Goal: Information Seeking & Learning: Learn about a topic

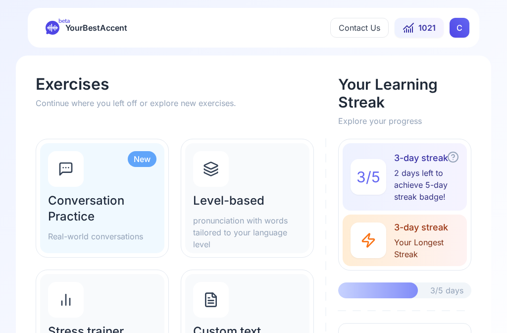
click at [273, 192] on div "Level-based pronunciation with words tailored to your language level" at bounding box center [247, 198] width 124 height 110
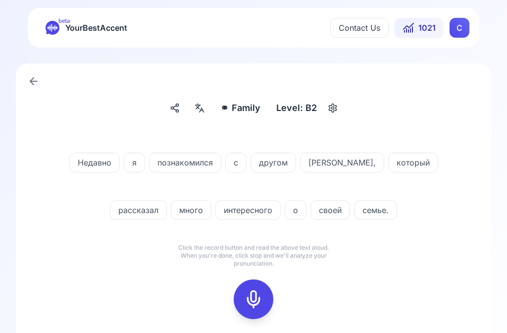
click at [259, 295] on icon at bounding box center [254, 299] width 20 height 20
click at [260, 298] on icon at bounding box center [254, 299] width 20 height 20
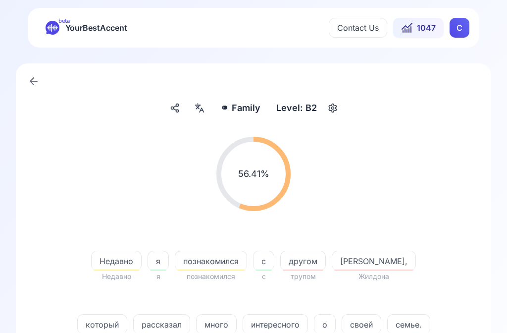
click at [105, 262] on span "Недавно" at bounding box center [117, 261] width 50 height 12
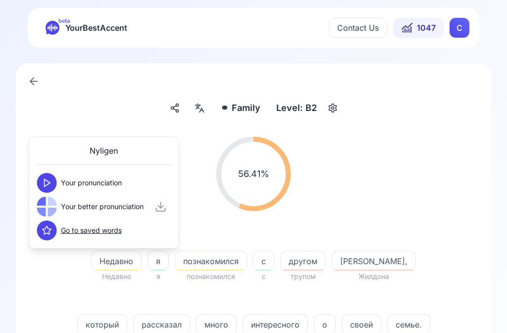
click at [55, 182] on button at bounding box center [47, 183] width 20 height 20
click at [55, 209] on button at bounding box center [47, 207] width 20 height 20
click at [297, 259] on span "другом" at bounding box center [303, 261] width 45 height 12
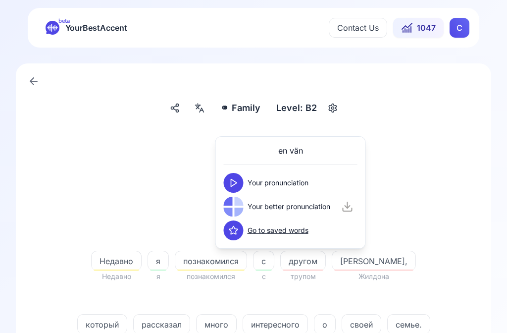
click at [240, 179] on button at bounding box center [234, 183] width 20 height 20
click at [239, 206] on button at bounding box center [234, 207] width 20 height 20
click at [347, 263] on span "[PERSON_NAME]," at bounding box center [373, 261] width 83 height 12
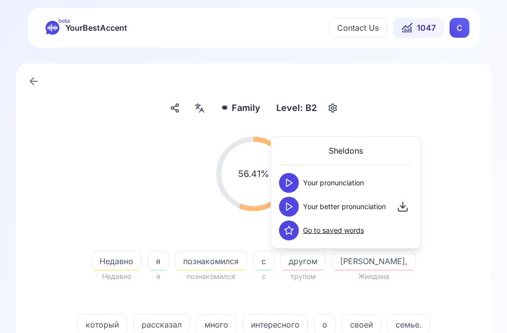
click at [296, 208] on button at bounding box center [289, 207] width 20 height 20
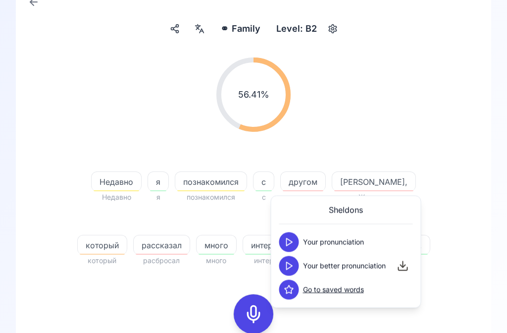
scroll to position [80, 0]
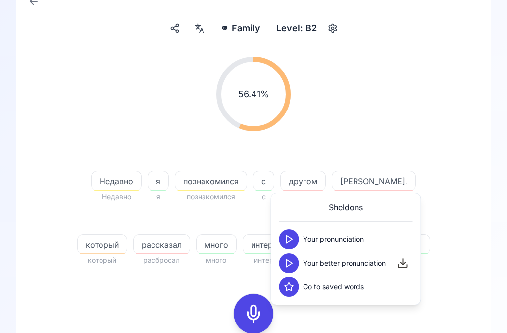
click at [254, 306] on rect at bounding box center [253, 313] width 15 height 15
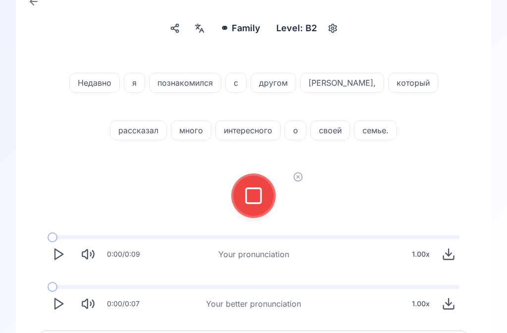
click at [259, 203] on rect at bounding box center [253, 195] width 15 height 15
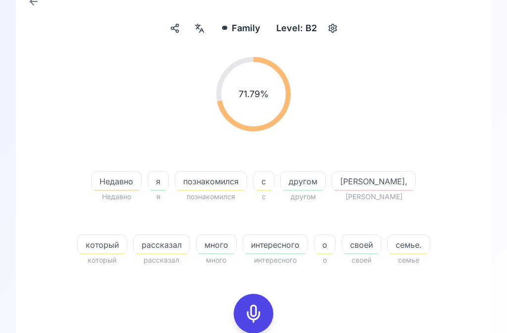
click at [349, 176] on span "[PERSON_NAME]," at bounding box center [373, 181] width 83 height 12
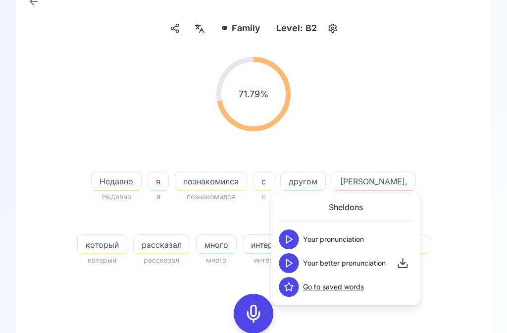
click at [301, 255] on div "Your better pronunciation" at bounding box center [332, 263] width 107 height 20
click at [295, 259] on button at bounding box center [289, 263] width 20 height 20
click at [127, 239] on span "который" at bounding box center [102, 245] width 49 height 12
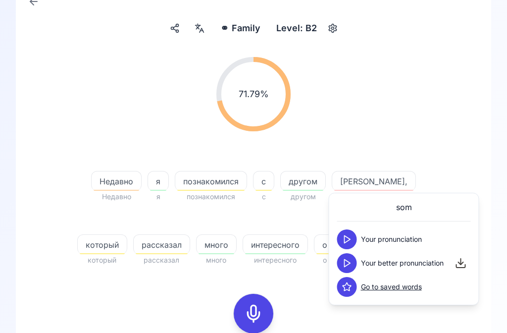
click at [355, 256] on div at bounding box center [347, 263] width 20 height 20
click at [353, 261] on button at bounding box center [347, 263] width 20 height 20
click at [452, 99] on div "71.79 % 71.79 %" at bounding box center [254, 94] width 428 height 90
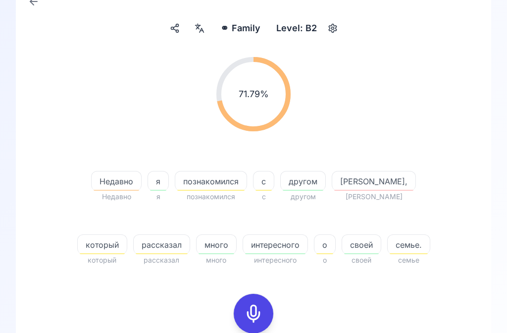
click at [257, 310] on icon at bounding box center [254, 314] width 20 height 20
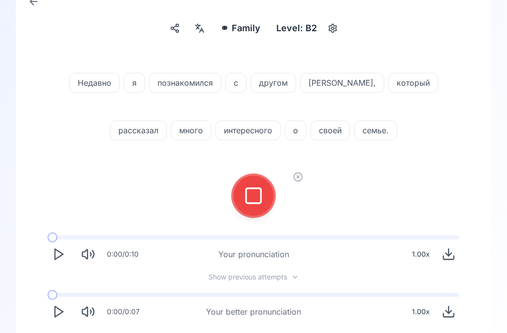
click at [256, 199] on icon at bounding box center [254, 196] width 20 height 20
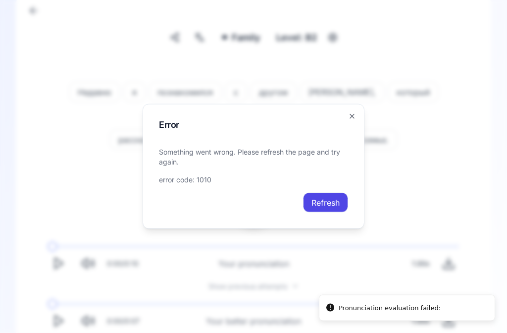
scroll to position [71, 0]
click at [353, 118] on icon "button" at bounding box center [352, 116] width 4 height 4
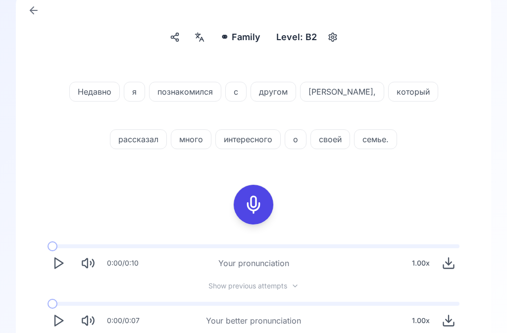
click at [262, 205] on icon at bounding box center [254, 205] width 20 height 20
click at [260, 206] on icon at bounding box center [254, 205] width 20 height 20
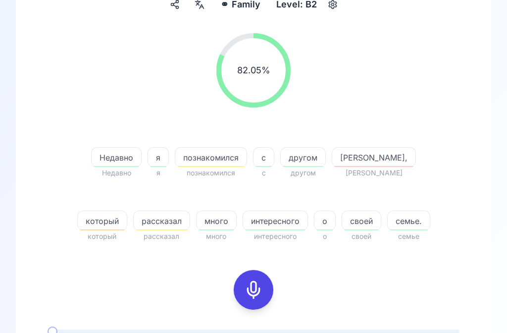
scroll to position [104, 0]
click at [260, 280] on icon at bounding box center [254, 290] width 20 height 20
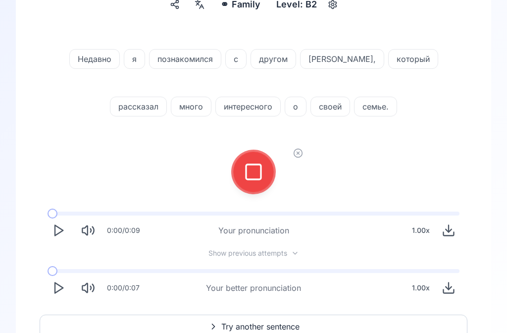
click at [254, 172] on icon at bounding box center [254, 172] width 20 height 20
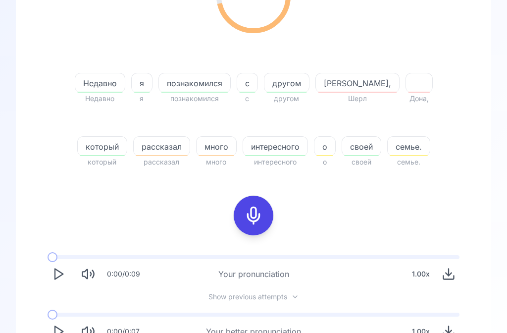
scroll to position [181, 0]
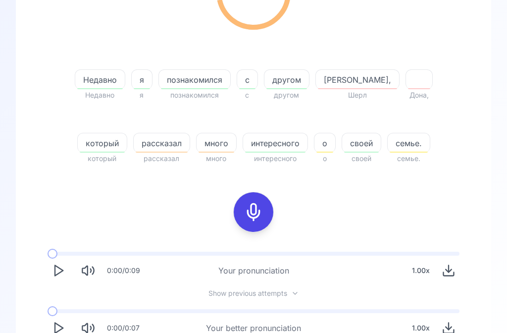
click at [67, 326] on button "Play" at bounding box center [59, 329] width 22 height 22
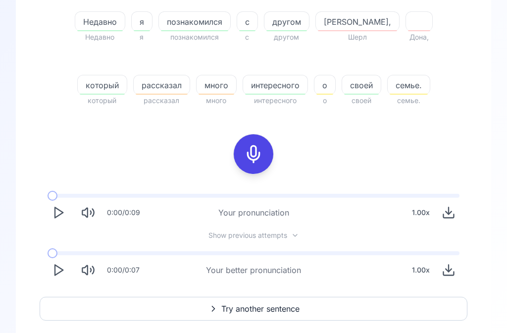
scroll to position [239, 0]
click at [250, 306] on span "Try another sentence" at bounding box center [260, 309] width 78 height 12
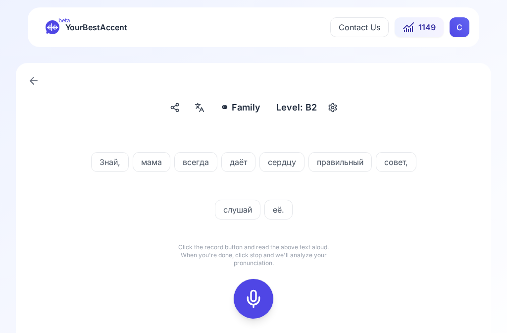
scroll to position [0, 0]
click at [203, 108] on icon at bounding box center [202, 110] width 4 height 4
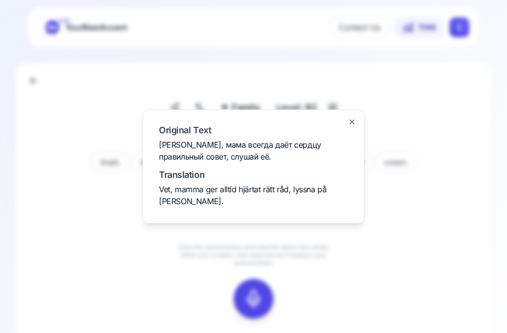
click at [440, 227] on div at bounding box center [253, 166] width 507 height 333
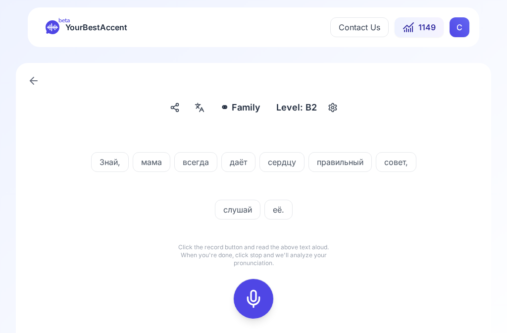
click at [255, 292] on rect at bounding box center [253, 298] width 15 height 15
click at [260, 296] on icon at bounding box center [254, 299] width 20 height 20
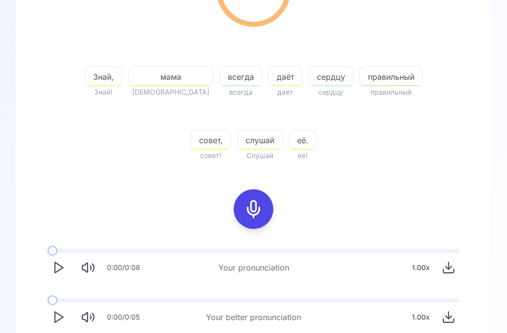
scroll to position [186, 0]
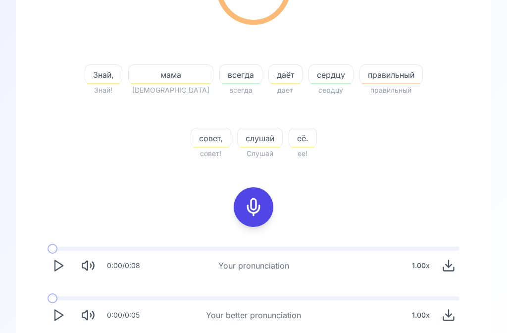
click at [65, 315] on button "Play" at bounding box center [59, 316] width 22 height 22
click at [255, 204] on icon at bounding box center [254, 207] width 20 height 20
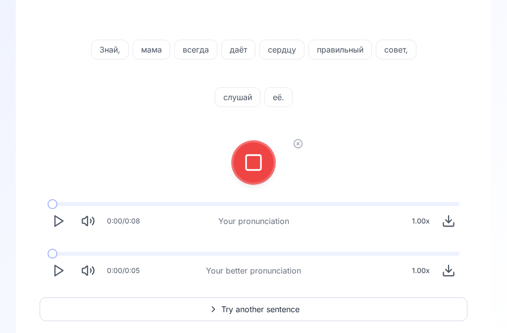
click at [256, 159] on icon at bounding box center [254, 163] width 20 height 20
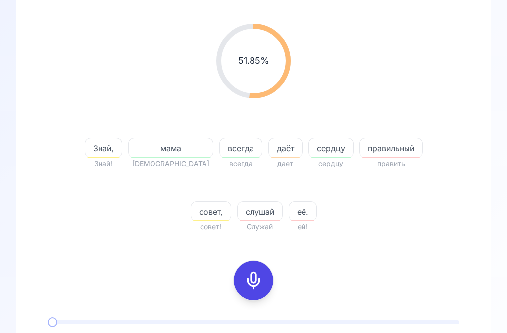
click at [260, 275] on icon at bounding box center [254, 281] width 20 height 20
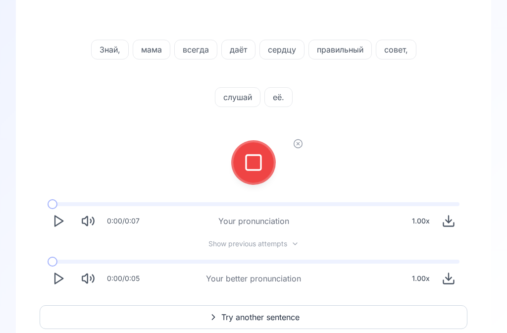
click at [261, 161] on rect at bounding box center [253, 162] width 15 height 15
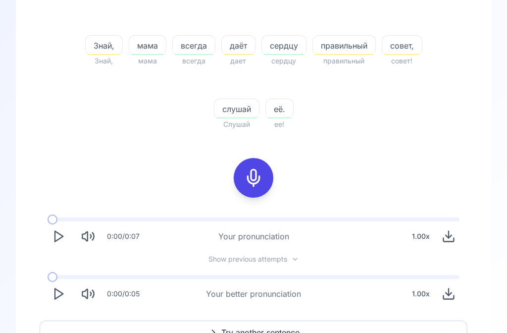
scroll to position [239, 0]
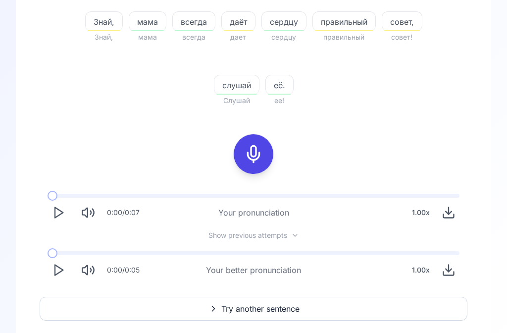
click at [264, 304] on span "Try another sentence" at bounding box center [260, 309] width 78 height 12
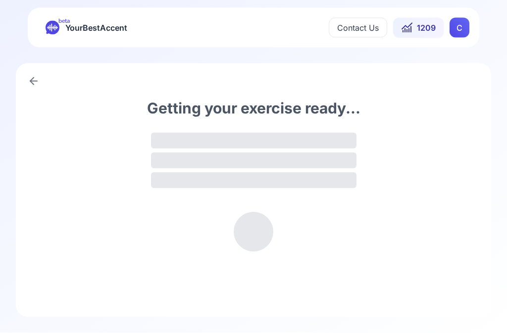
scroll to position [0, 0]
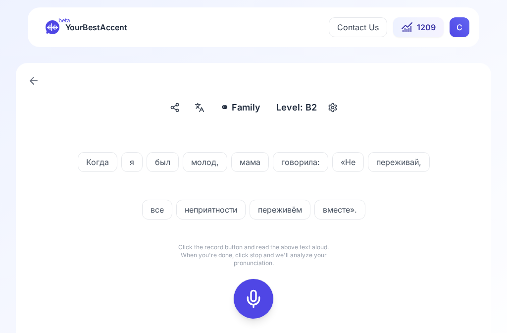
click at [207, 109] on div at bounding box center [200, 108] width 18 height 16
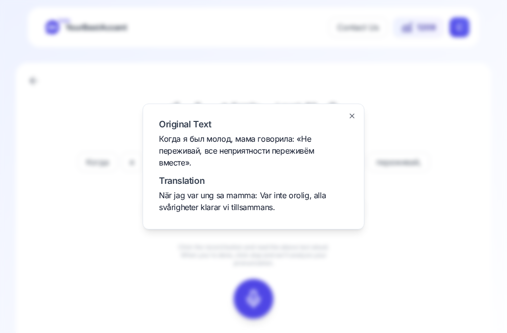
click at [451, 209] on div at bounding box center [253, 166] width 507 height 333
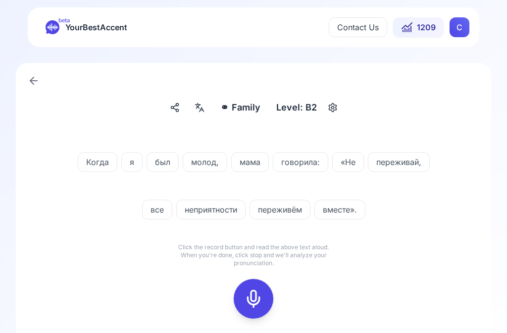
click at [262, 287] on div at bounding box center [254, 299] width 24 height 40
click at [259, 297] on icon at bounding box center [254, 299] width 20 height 20
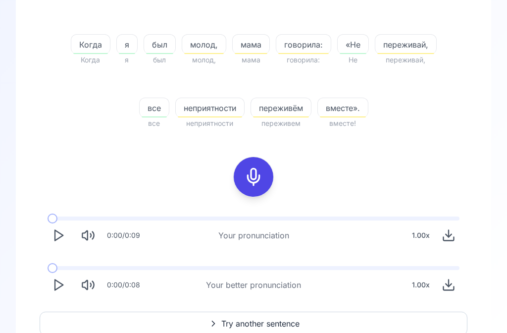
scroll to position [215, 0]
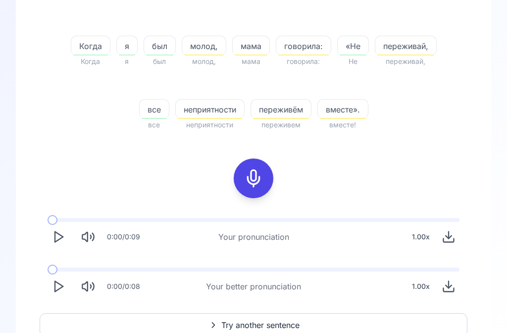
click at [63, 282] on icon "Play" at bounding box center [59, 286] width 14 height 14
click at [261, 173] on rect at bounding box center [253, 178] width 15 height 15
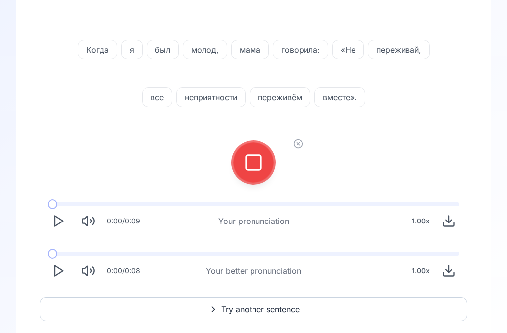
click at [260, 161] on icon at bounding box center [254, 163] width 20 height 20
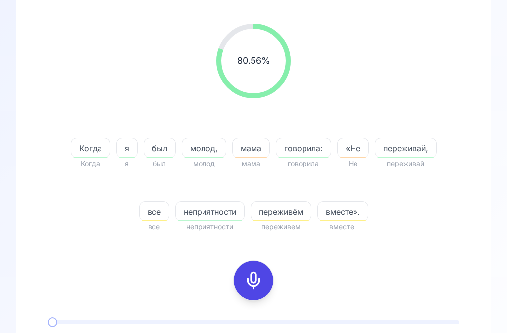
click at [257, 151] on span "мама" at bounding box center [251, 148] width 37 height 12
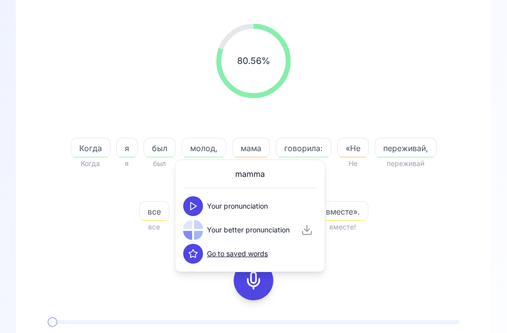
click at [202, 204] on button at bounding box center [193, 206] width 20 height 20
click at [199, 228] on button at bounding box center [193, 230] width 20 height 20
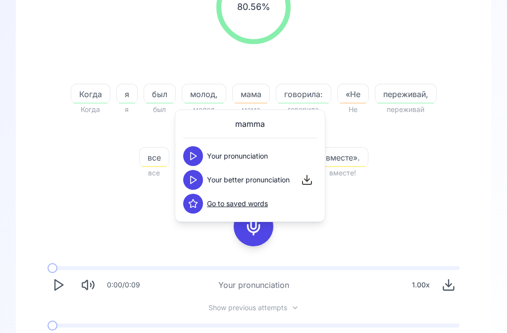
scroll to position [168, 0]
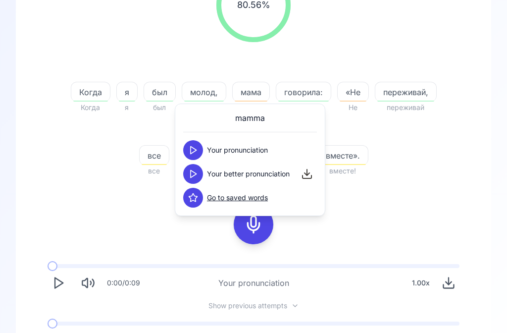
click at [450, 180] on div "80.56 % 80.56 % Когда Когда я я был был молод, молод мама мама говорила: говори…" at bounding box center [254, 72] width 428 height 225
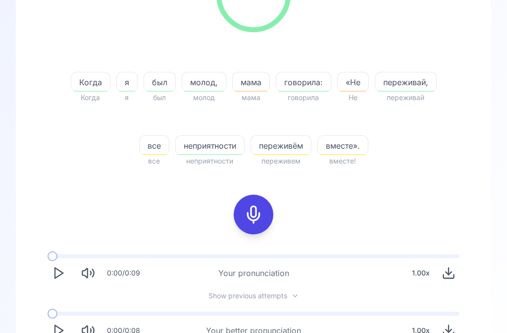
scroll to position [239, 0]
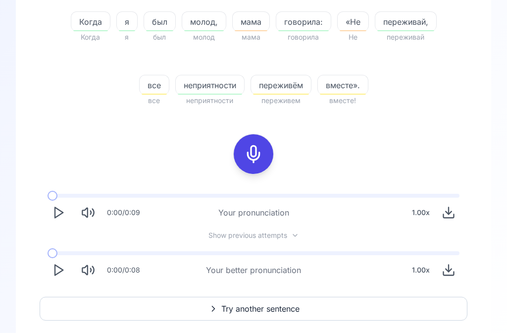
click at [271, 306] on span "Try another sentence" at bounding box center [260, 309] width 78 height 12
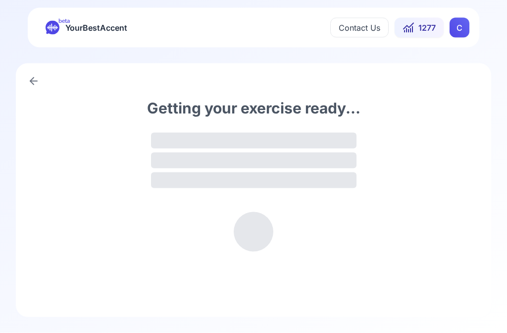
scroll to position [0, 0]
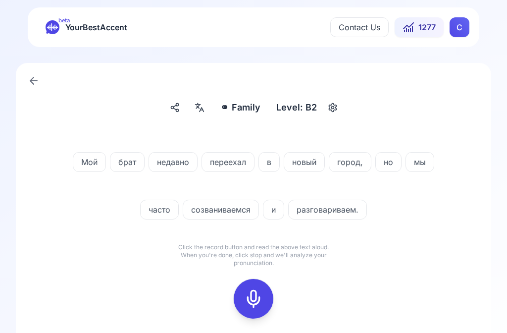
click at [206, 107] on icon at bounding box center [200, 108] width 12 height 10
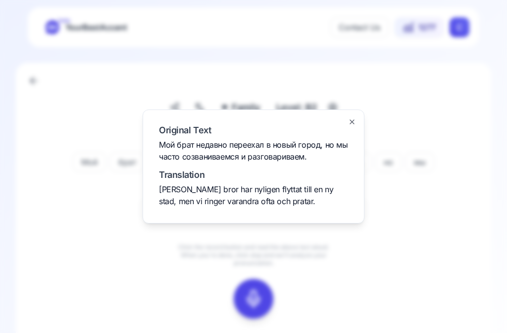
click at [439, 229] on div at bounding box center [253, 166] width 507 height 333
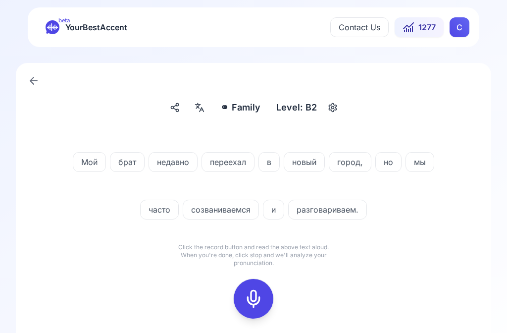
click at [266, 289] on button at bounding box center [254, 299] width 40 height 40
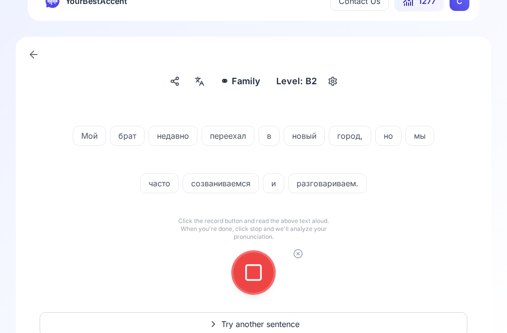
scroll to position [27, 0]
click at [251, 277] on icon at bounding box center [254, 273] width 20 height 20
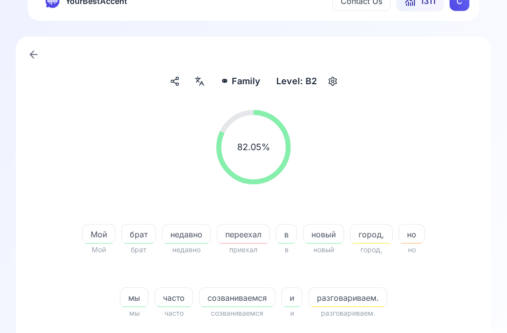
click at [258, 229] on span "переехал" at bounding box center [244, 234] width 52 height 12
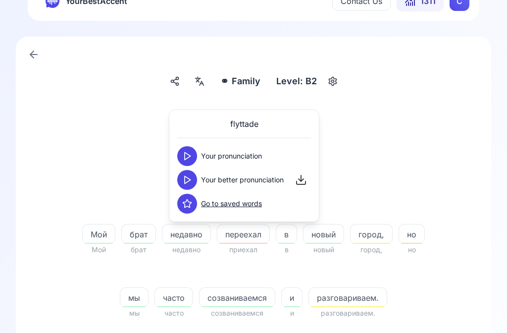
click at [195, 177] on button at bounding box center [187, 180] width 20 height 20
click at [355, 293] on span "разговариваем." at bounding box center [348, 298] width 78 height 12
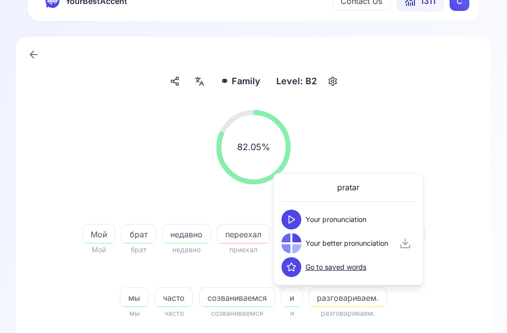
click at [294, 219] on icon at bounding box center [292, 220] width 10 height 10
click at [299, 243] on button at bounding box center [292, 243] width 20 height 20
click at [463, 166] on div "82.05 % 82.05 %" at bounding box center [254, 147] width 428 height 90
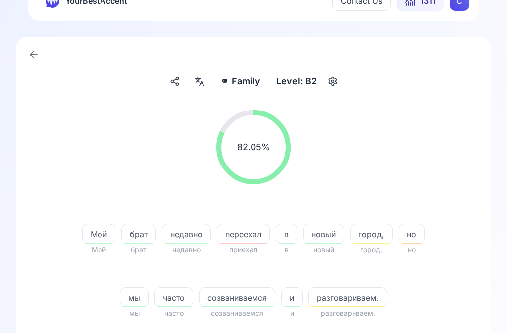
click at [252, 234] on span "переехал" at bounding box center [244, 234] width 52 height 12
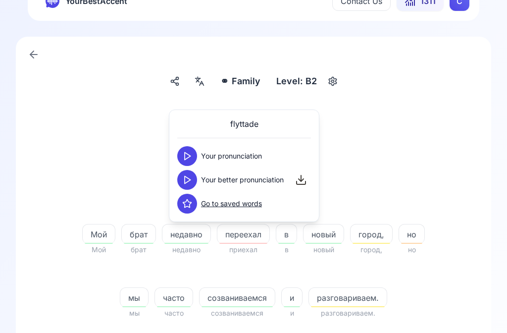
click at [195, 185] on button at bounding box center [187, 180] width 20 height 20
click at [193, 152] on button at bounding box center [187, 156] width 20 height 20
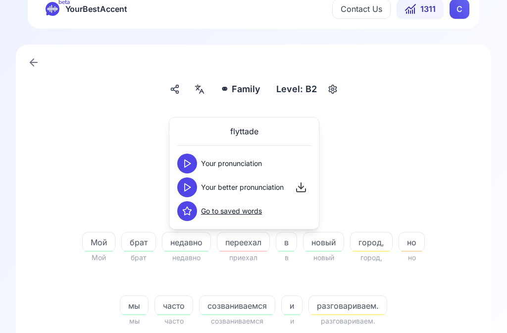
scroll to position [18, 0]
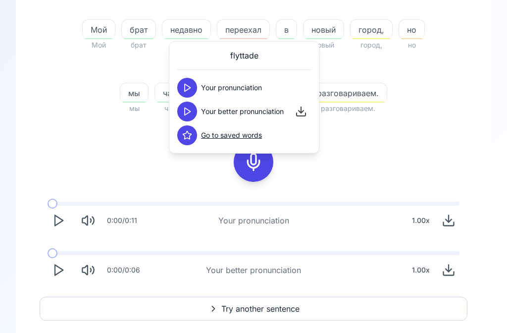
click at [60, 268] on polygon "Play" at bounding box center [59, 271] width 8 height 10
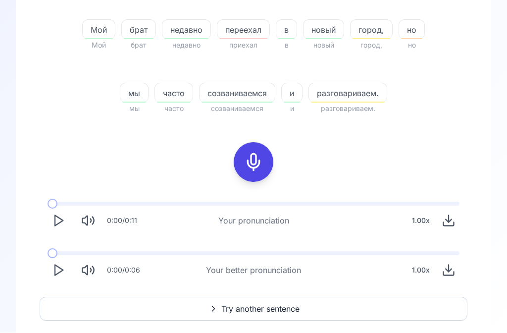
click at [255, 312] on span "Try another sentence" at bounding box center [260, 309] width 78 height 12
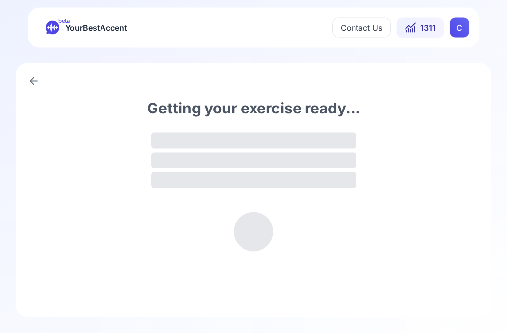
scroll to position [0, 0]
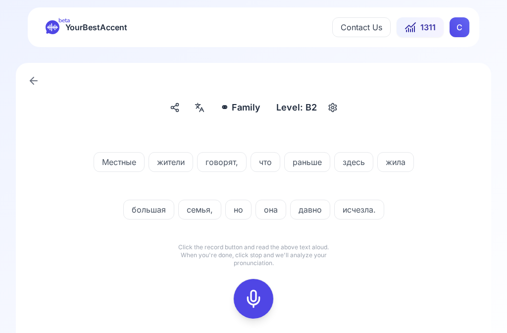
click at [260, 293] on icon at bounding box center [254, 299] width 20 height 20
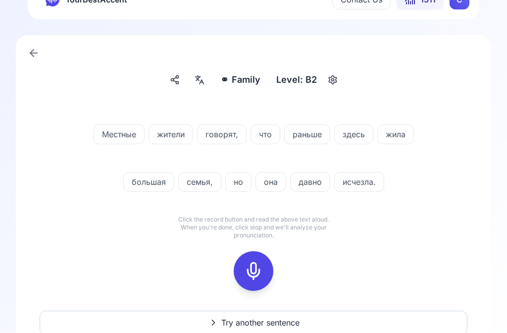
scroll to position [28, 0]
click at [265, 270] on button at bounding box center [254, 271] width 40 height 40
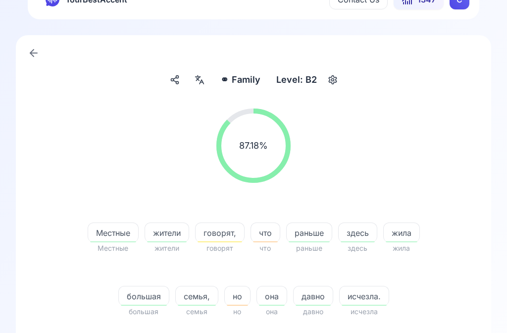
click at [227, 227] on span "говорят," at bounding box center [220, 233] width 49 height 12
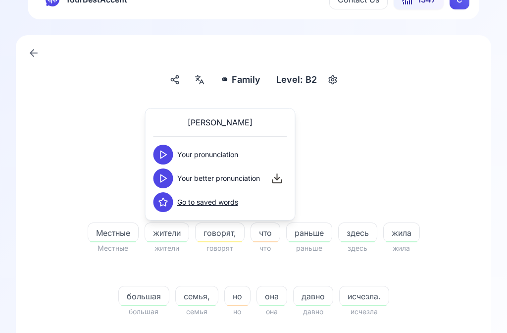
click at [168, 181] on icon at bounding box center [164, 178] width 10 height 10
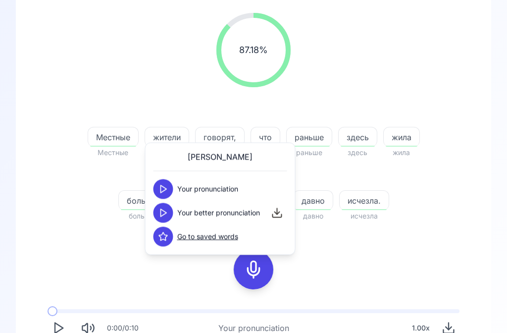
scroll to position [129, 0]
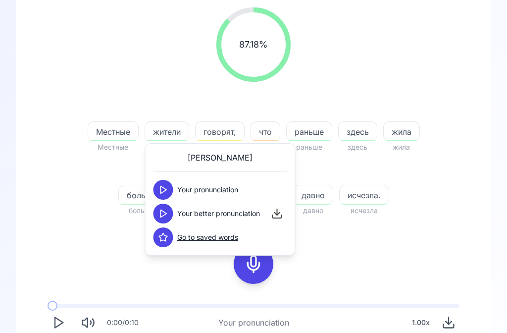
click at [376, 236] on div "87.18 % 87.18 % Местные Местные жители жители говорят, говорят что что раньше р…" at bounding box center [254, 195] width 428 height 391
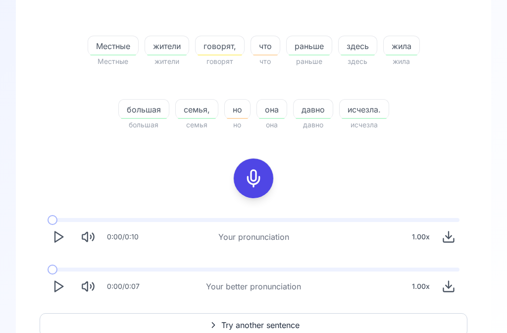
click at [63, 280] on icon "Play" at bounding box center [59, 287] width 14 height 14
click at [264, 321] on span "Try another sentence" at bounding box center [260, 325] width 78 height 12
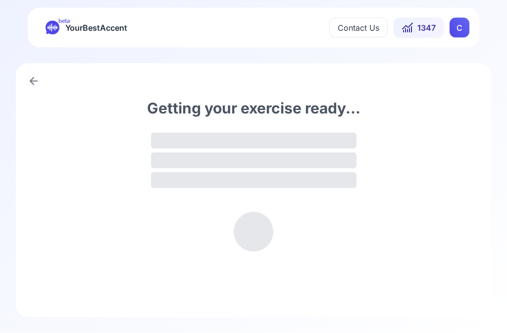
scroll to position [0, 0]
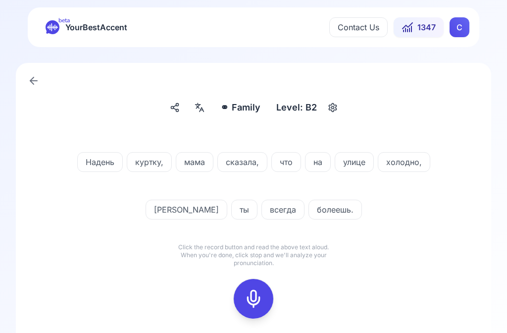
click at [259, 296] on icon at bounding box center [254, 299] width 20 height 20
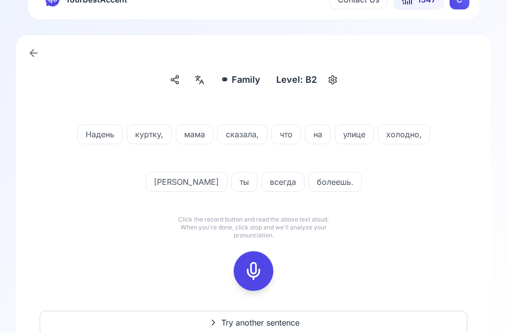
scroll to position [28, 0]
click at [265, 275] on div at bounding box center [254, 271] width 24 height 40
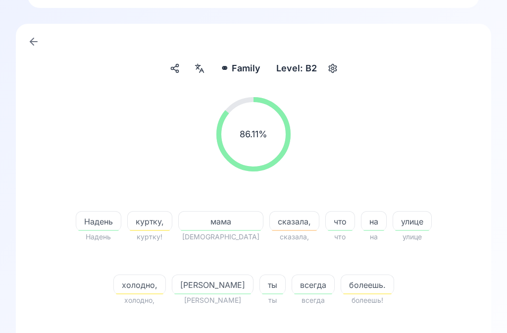
scroll to position [39, 0]
click at [270, 224] on span "сказала," at bounding box center [294, 223] width 49 height 12
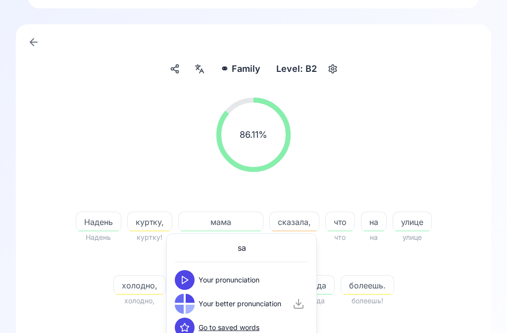
click at [191, 277] on button at bounding box center [185, 280] width 20 height 20
click at [193, 305] on button at bounding box center [185, 304] width 20 height 20
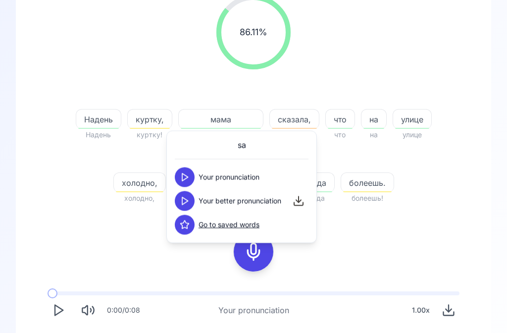
scroll to position [142, 0]
click at [165, 177] on span "холодно," at bounding box center [140, 183] width 52 height 12
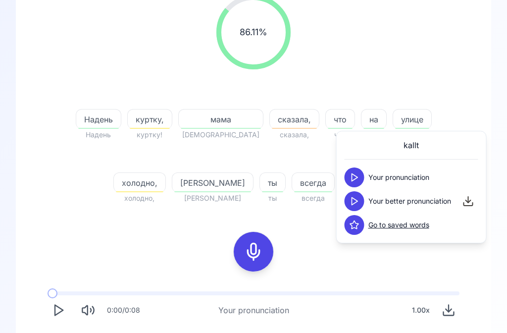
click at [359, 195] on button at bounding box center [355, 201] width 20 height 20
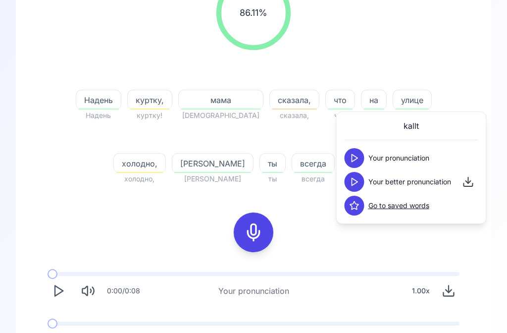
scroll to position [161, 0]
click at [341, 158] on span "болеешь." at bounding box center [367, 164] width 53 height 12
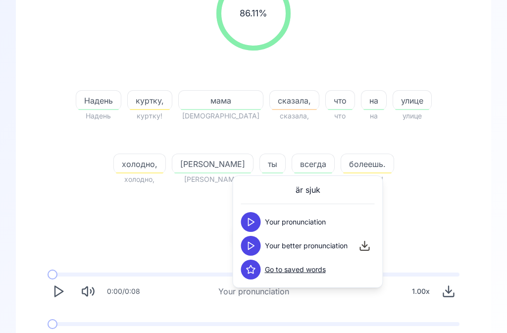
click at [257, 245] on button at bounding box center [251, 246] width 20 height 20
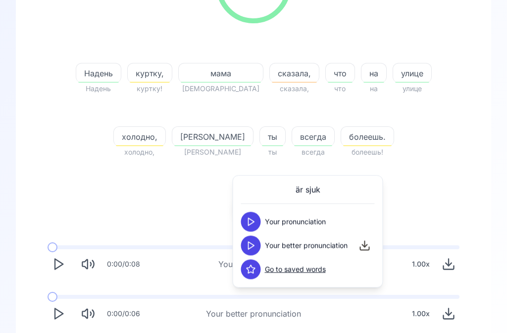
scroll to position [231, 0]
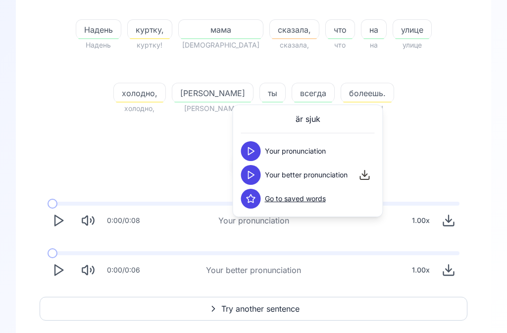
click at [63, 268] on icon "Play" at bounding box center [59, 271] width 14 height 14
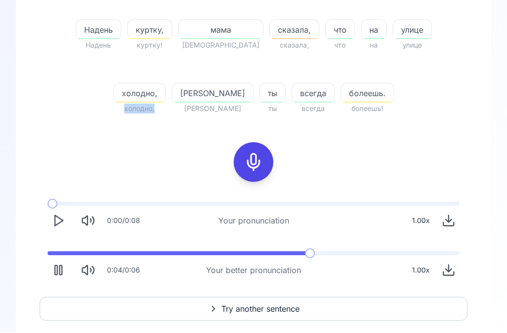
click at [481, 131] on div "⚭ Family Family Level: B2 86.11 % 86.11 % [PERSON_NAME], куртку! мама [PERSON_N…" at bounding box center [254, 89] width 476 height 512
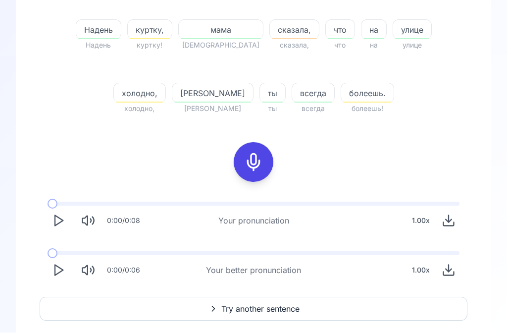
click at [258, 307] on span "Try another sentence" at bounding box center [260, 309] width 78 height 12
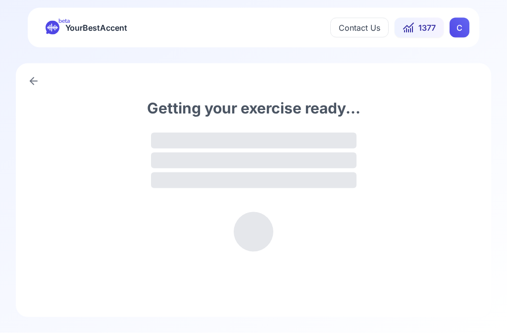
scroll to position [0, 0]
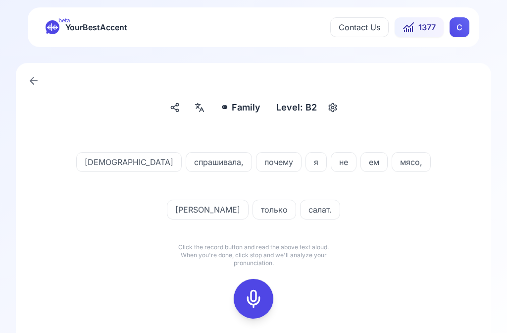
click at [258, 297] on icon at bounding box center [254, 299] width 20 height 20
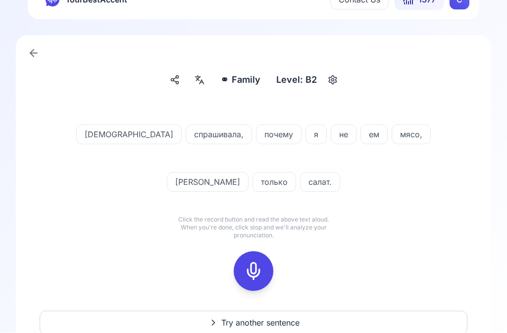
scroll to position [28, 0]
click at [260, 273] on icon at bounding box center [254, 271] width 20 height 20
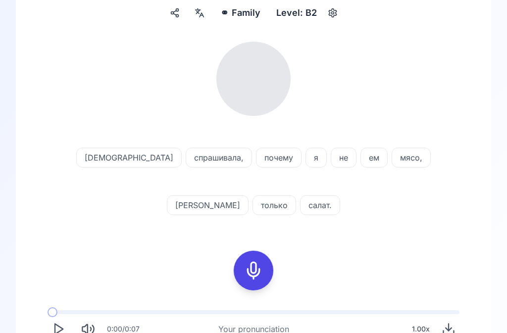
scroll to position [95, 0]
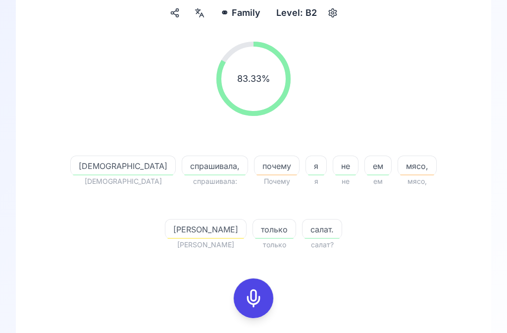
click at [255, 167] on span "почему" at bounding box center [277, 166] width 45 height 12
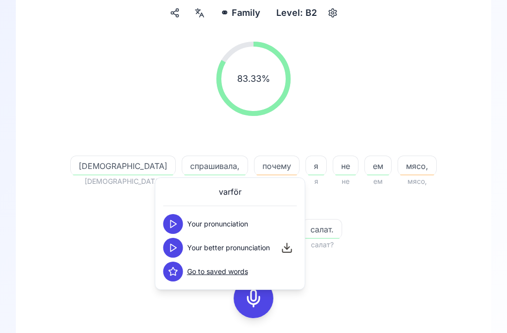
click at [180, 248] on button at bounding box center [174, 248] width 20 height 20
click at [398, 164] on span "мясо," at bounding box center [417, 166] width 38 height 12
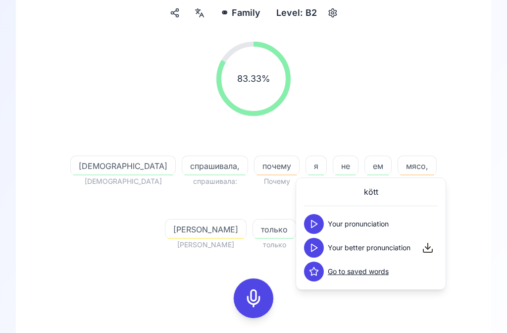
click at [319, 245] on button at bounding box center [314, 248] width 20 height 20
click at [478, 100] on div "⚭ Family Family Level: B2 83.33 % 83.33 % [PERSON_NAME] спрашивала, спрашивала:…" at bounding box center [254, 224] width 476 height 512
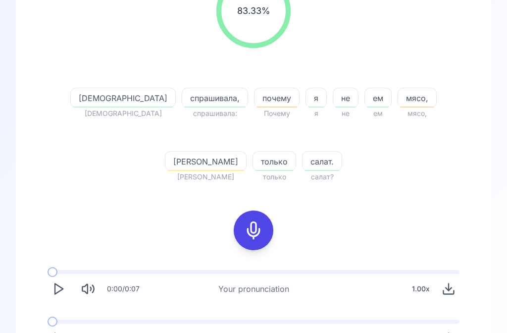
scroll to position [163, 0]
click at [59, 332] on icon "Play" at bounding box center [59, 338] width 14 height 14
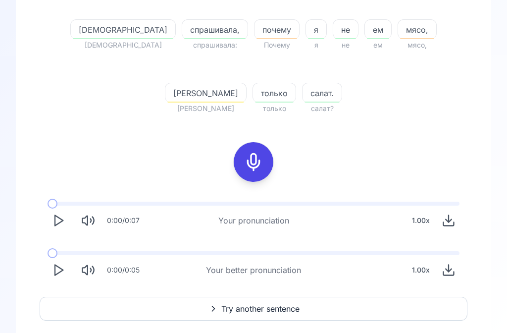
scroll to position [231, 0]
click at [263, 307] on span "Try another sentence" at bounding box center [260, 309] width 78 height 12
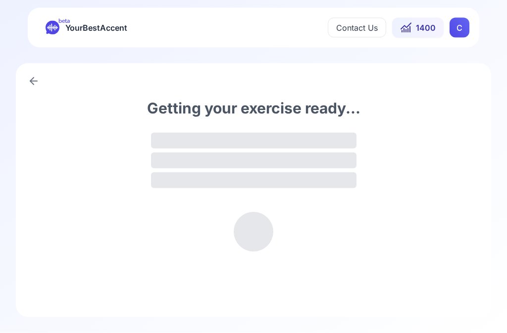
scroll to position [0, 0]
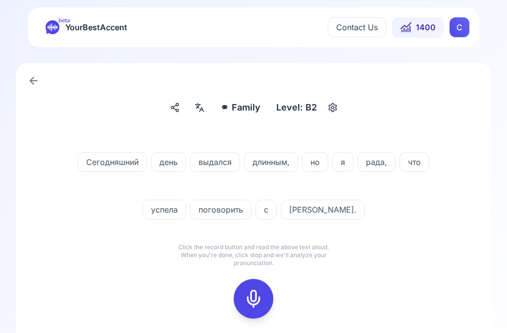
click at [205, 111] on icon at bounding box center [200, 108] width 12 height 10
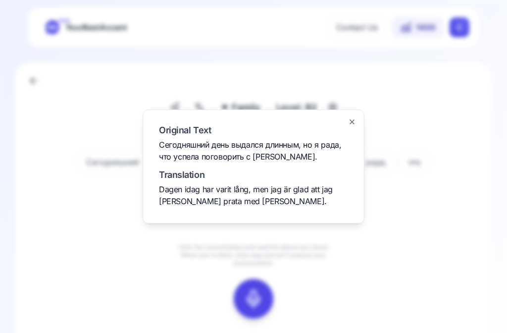
click at [442, 239] on div at bounding box center [253, 166] width 507 height 333
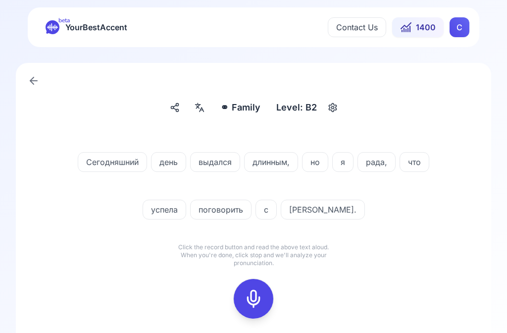
click at [259, 295] on icon at bounding box center [254, 299] width 20 height 20
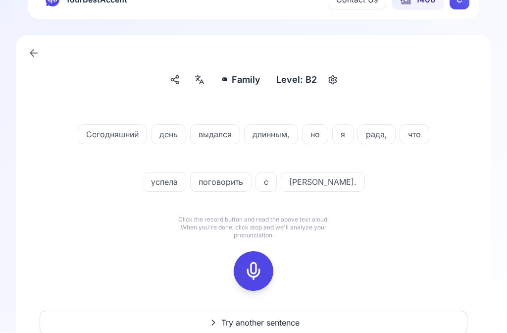
scroll to position [28, 0]
click at [262, 271] on icon at bounding box center [254, 271] width 20 height 20
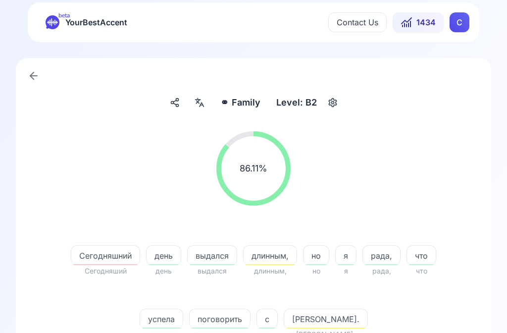
scroll to position [0, 0]
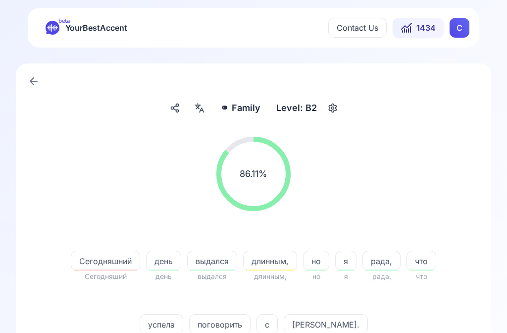
click at [112, 264] on span "Сегодняшний" at bounding box center [105, 261] width 68 height 12
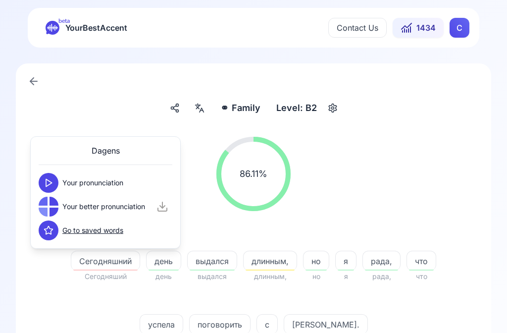
click at [55, 183] on button at bounding box center [49, 183] width 20 height 20
click at [49, 212] on button at bounding box center [49, 207] width 20 height 20
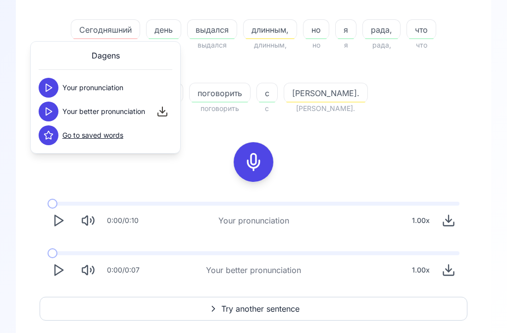
click at [65, 269] on icon "Play" at bounding box center [59, 271] width 14 height 14
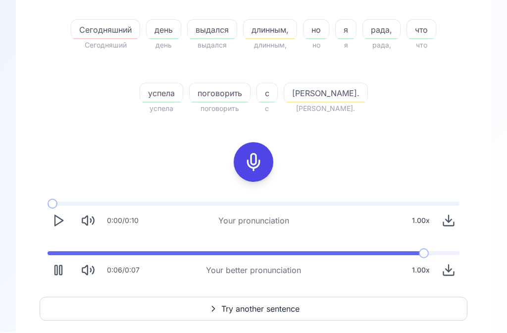
click at [261, 305] on span "Try another sentence" at bounding box center [260, 309] width 78 height 12
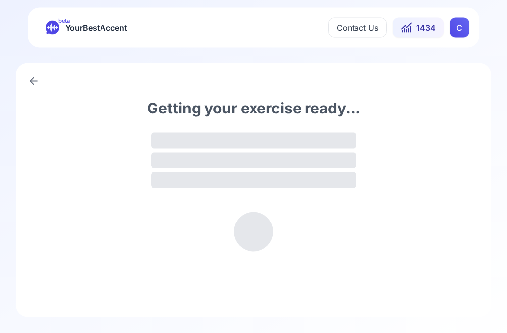
scroll to position [0, 0]
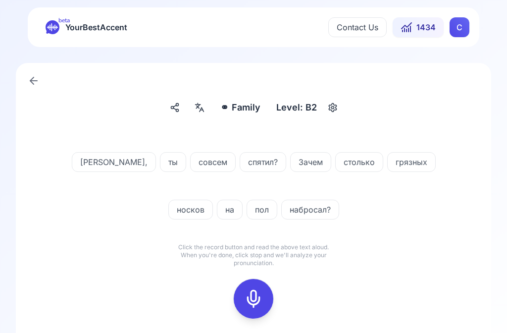
click at [260, 293] on icon at bounding box center [254, 299] width 20 height 20
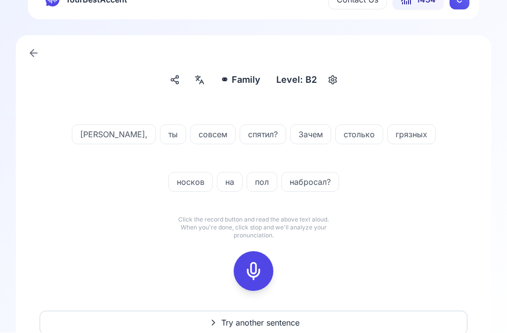
scroll to position [28, 0]
click at [258, 270] on icon at bounding box center [254, 271] width 20 height 20
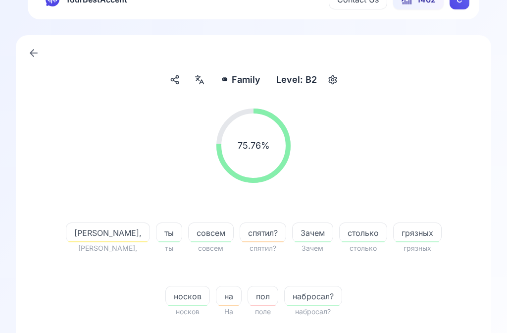
click at [261, 235] on span "спятил?" at bounding box center [263, 233] width 46 height 12
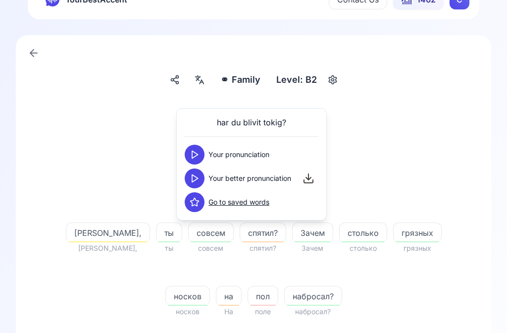
click at [199, 179] on icon at bounding box center [195, 178] width 10 height 10
click at [200, 157] on button at bounding box center [195, 155] width 20 height 20
click at [200, 174] on button at bounding box center [195, 178] width 20 height 20
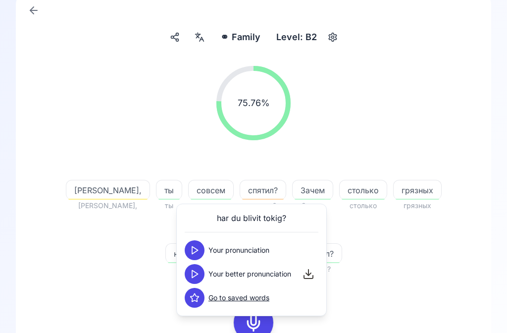
scroll to position [66, 0]
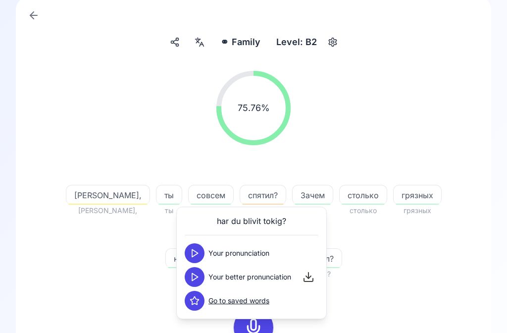
click at [203, 45] on icon at bounding box center [201, 45] width 2 height 0
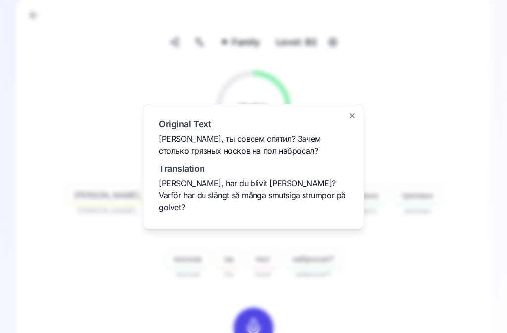
click at [430, 263] on div at bounding box center [253, 166] width 507 height 333
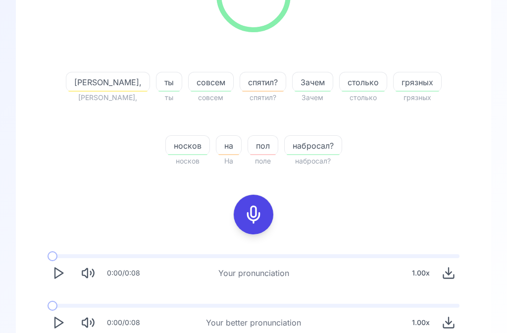
scroll to position [178, 0]
click at [62, 325] on icon "Play" at bounding box center [59, 323] width 14 height 14
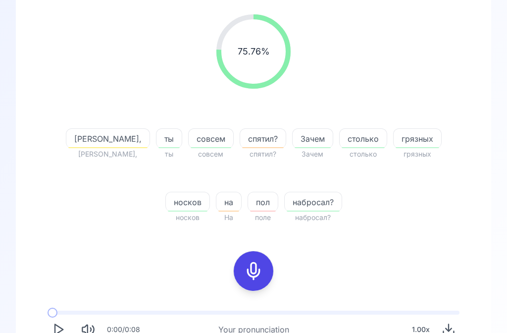
scroll to position [122, 0]
click at [114, 137] on span "[PERSON_NAME]," at bounding box center [107, 139] width 83 height 12
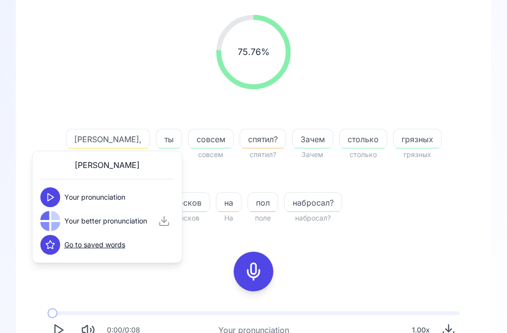
click at [55, 193] on button at bounding box center [51, 197] width 20 height 20
click at [57, 217] on button at bounding box center [51, 221] width 20 height 20
click at [434, 219] on div "[PERSON_NAME], [PERSON_NAME], ты ты совсем совсем спятил? спятил? Зачем Зачем с…" at bounding box center [253, 164] width 381 height 119
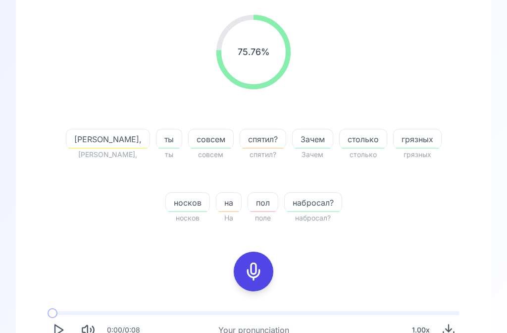
click at [260, 270] on icon at bounding box center [254, 272] width 20 height 20
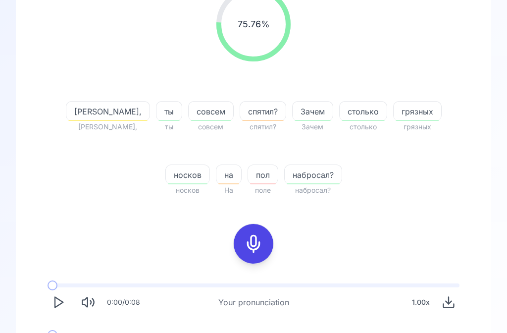
scroll to position [141, 0]
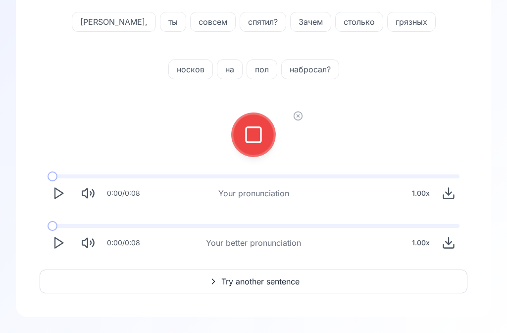
click at [258, 138] on icon at bounding box center [254, 135] width 20 height 20
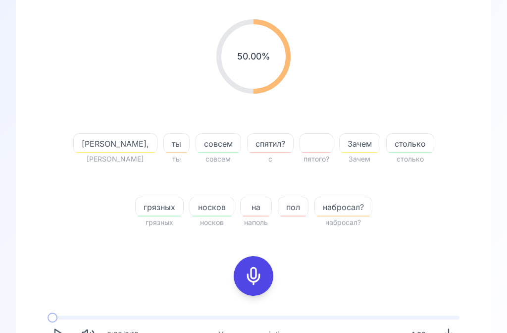
scroll to position [118, 0]
click at [263, 270] on div at bounding box center [254, 276] width 24 height 40
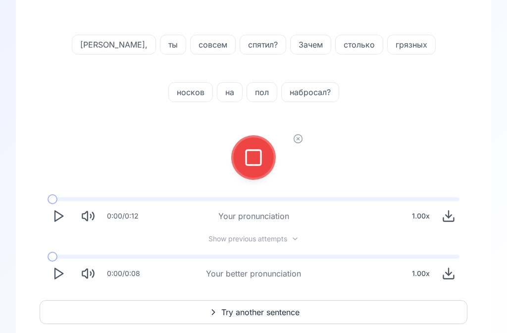
click at [259, 152] on icon at bounding box center [254, 158] width 20 height 20
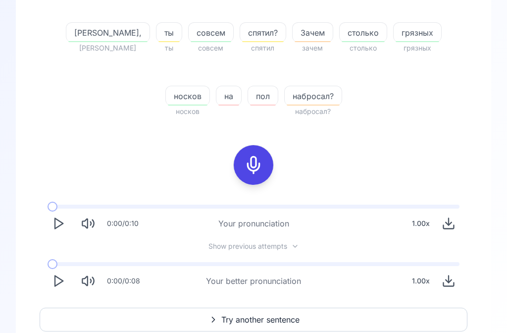
scroll to position [239, 0]
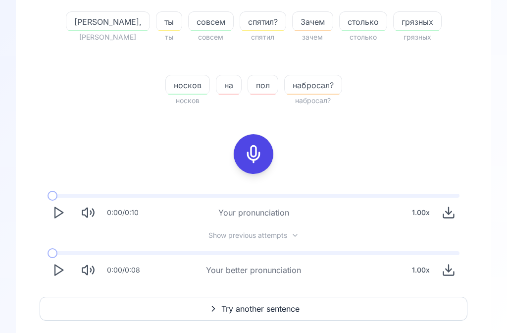
click at [58, 270] on icon "Play" at bounding box center [59, 271] width 14 height 14
click at [258, 148] on icon at bounding box center [254, 155] width 20 height 20
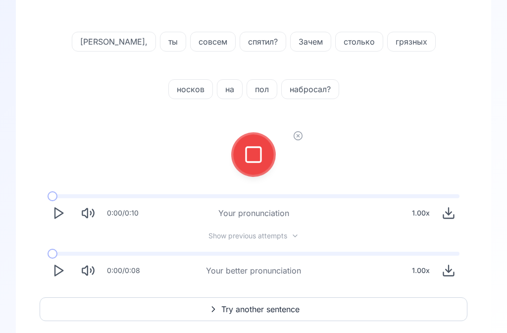
click at [265, 156] on button at bounding box center [254, 155] width 40 height 40
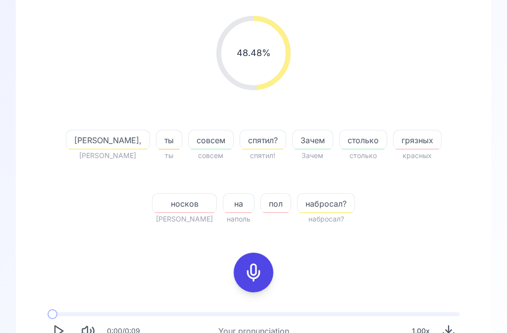
click at [191, 204] on span "носков" at bounding box center [185, 204] width 64 height 12
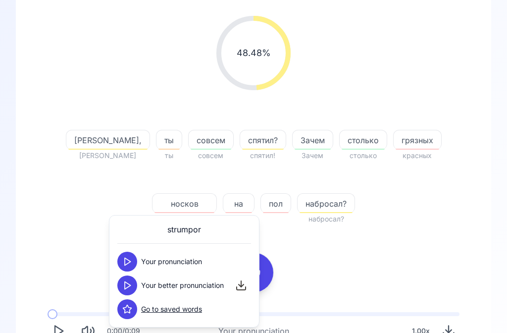
click at [130, 283] on icon at bounding box center [127, 285] width 10 height 10
click at [416, 138] on span "грязных" at bounding box center [418, 140] width 48 height 12
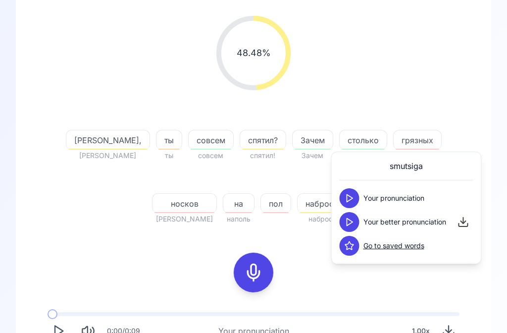
click at [355, 217] on button at bounding box center [350, 222] width 20 height 20
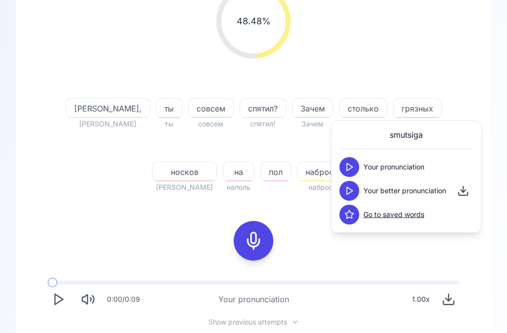
scroll to position [153, 0]
click at [319, 252] on div "48.48 % 48.48 % [PERSON_NAME], [PERSON_NAME] ты ты совсем совсем спятил? спятил…" at bounding box center [254, 175] width 428 height 399
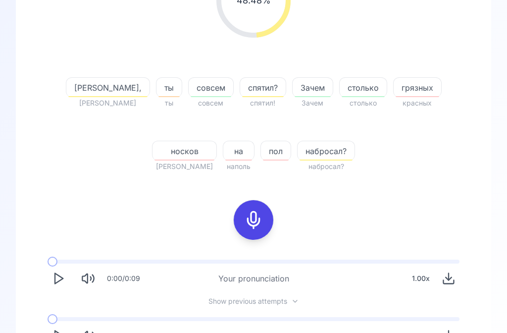
scroll to position [231, 0]
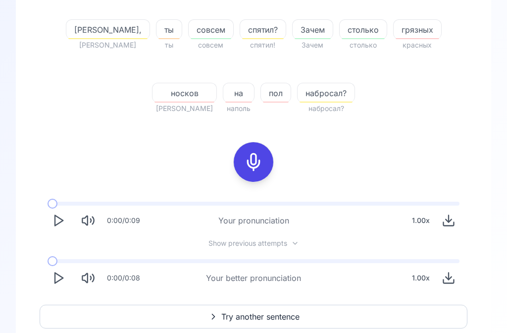
click at [63, 274] on icon "Play" at bounding box center [59, 279] width 14 height 14
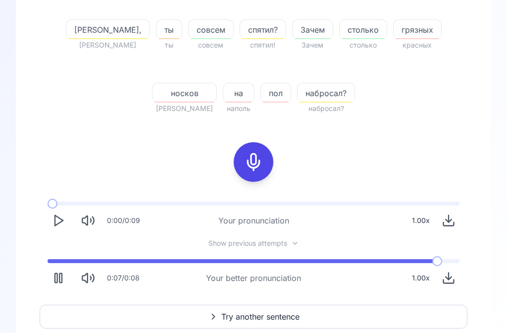
click at [258, 161] on icon at bounding box center [254, 162] width 20 height 20
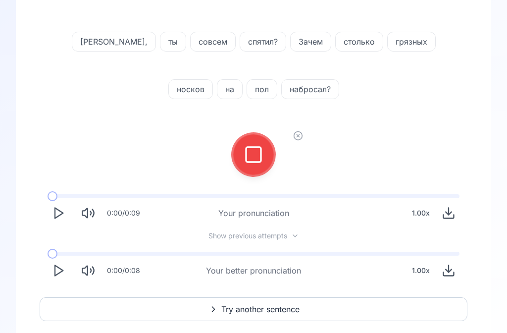
click at [263, 157] on icon at bounding box center [254, 155] width 20 height 20
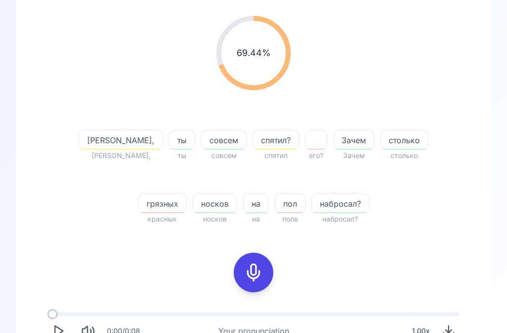
click at [265, 269] on button at bounding box center [254, 273] width 40 height 40
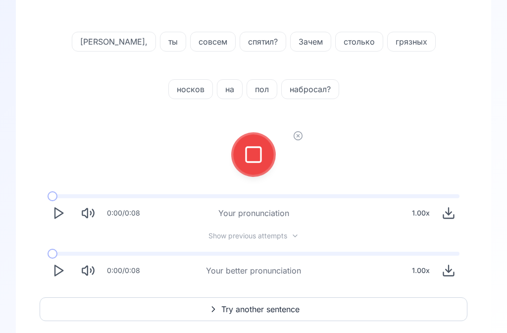
click at [258, 150] on icon at bounding box center [254, 155] width 20 height 20
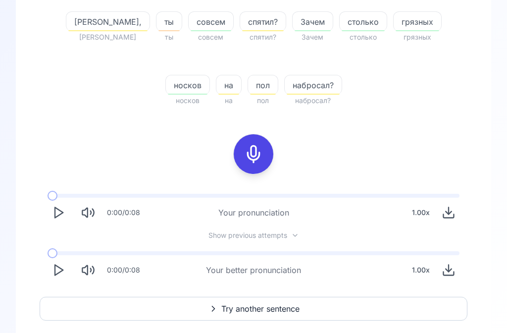
scroll to position [239, 0]
click at [274, 312] on span "Try another sentence" at bounding box center [260, 309] width 78 height 12
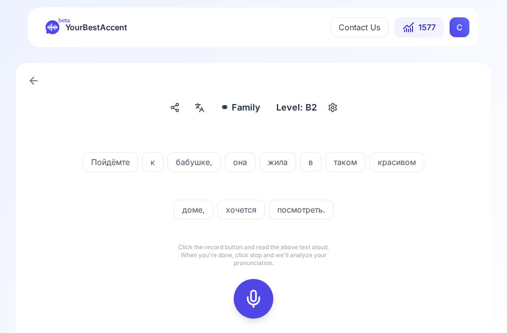
scroll to position [0, 0]
click at [265, 297] on div at bounding box center [254, 299] width 24 height 40
click at [262, 297] on icon at bounding box center [254, 299] width 20 height 20
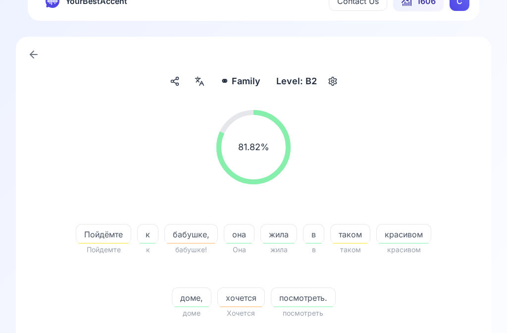
scroll to position [26, 0]
click at [245, 296] on span "хочется" at bounding box center [241, 298] width 47 height 12
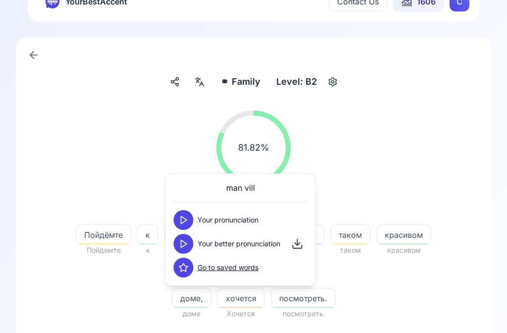
click at [188, 241] on icon at bounding box center [184, 244] width 10 height 10
click at [193, 219] on button at bounding box center [184, 220] width 20 height 20
click at [190, 239] on button at bounding box center [184, 244] width 20 height 20
click at [434, 296] on div "Пойдёмте Пойдемте к к бабушке, бабушке! она Она жила жила в в таком таком краси…" at bounding box center [253, 260] width 381 height 119
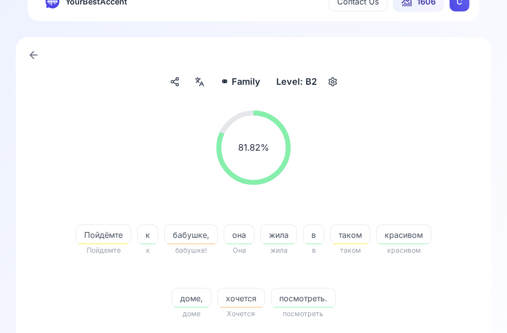
click at [202, 233] on span "бабушке," at bounding box center [191, 235] width 53 height 12
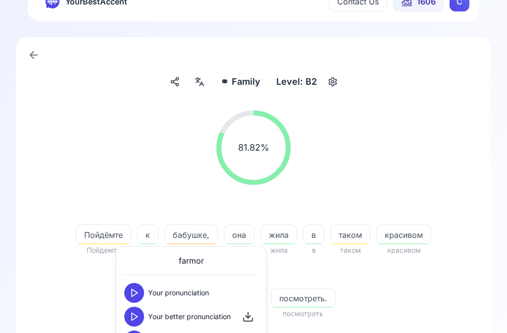
click at [140, 312] on button at bounding box center [134, 317] width 20 height 20
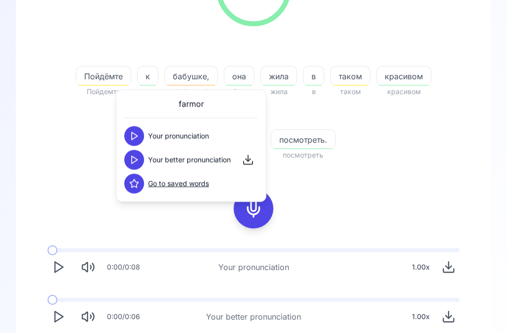
scroll to position [194, 0]
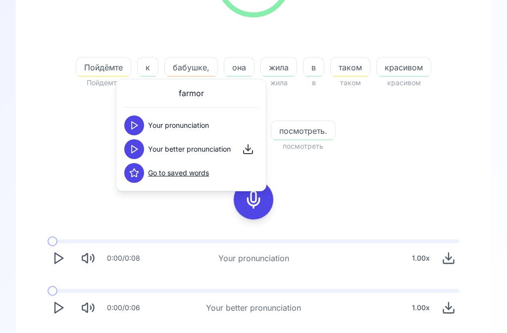
click at [420, 163] on div "81.82 % 81.82 % Пойдёмте Пойдемте к к бабушке, бабушке! она Она жила жила в в т…" at bounding box center [254, 130] width 428 height 391
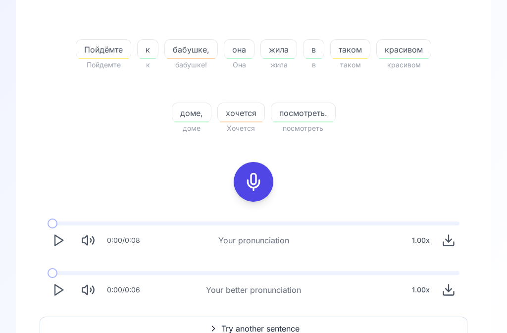
scroll to position [231, 0]
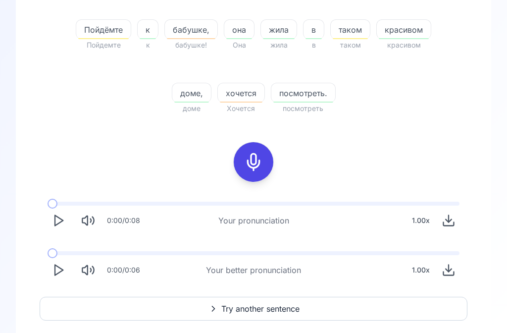
click at [63, 269] on icon "Play" at bounding box center [59, 271] width 14 height 14
